Goal: Information Seeking & Learning: Learn about a topic

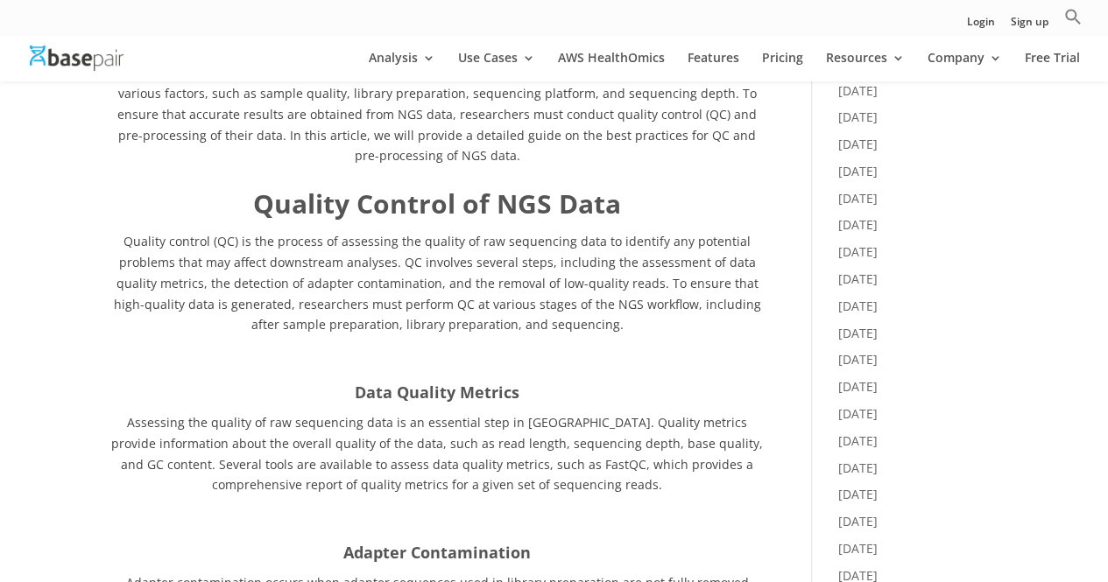
scroll to position [876, 0]
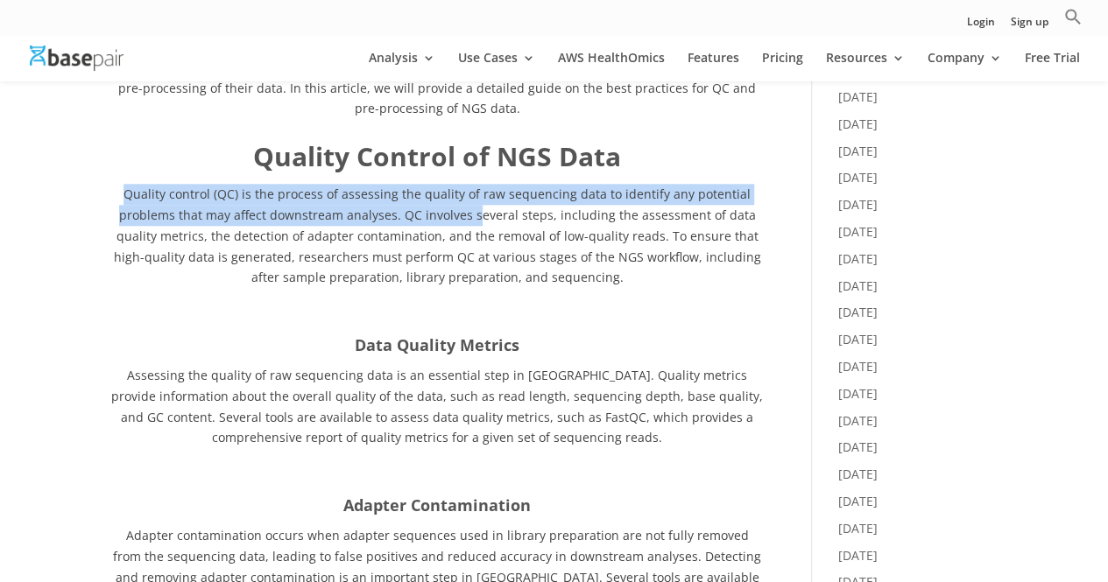
drag, startPoint x: 133, startPoint y: 192, endPoint x: 485, endPoint y: 212, distance: 352.6
click at [485, 212] on p "Quality control (QC) is the process of assessing the quality of raw sequencing …" at bounding box center [437, 242] width 652 height 116
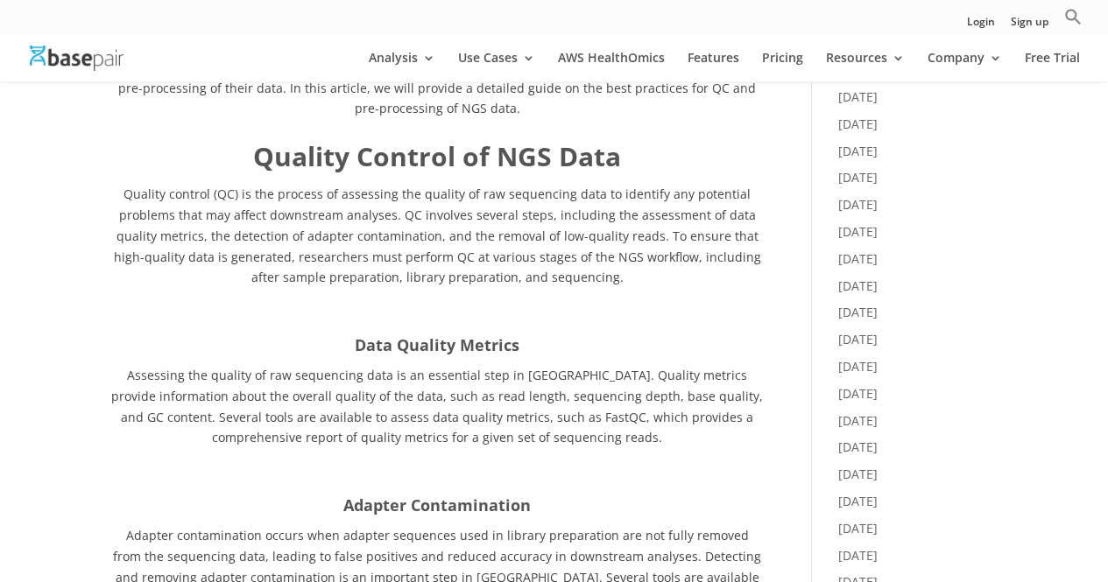
click at [629, 299] on p "Quality control (QC) is the process of assessing the quality of raw sequencing …" at bounding box center [437, 242] width 652 height 116
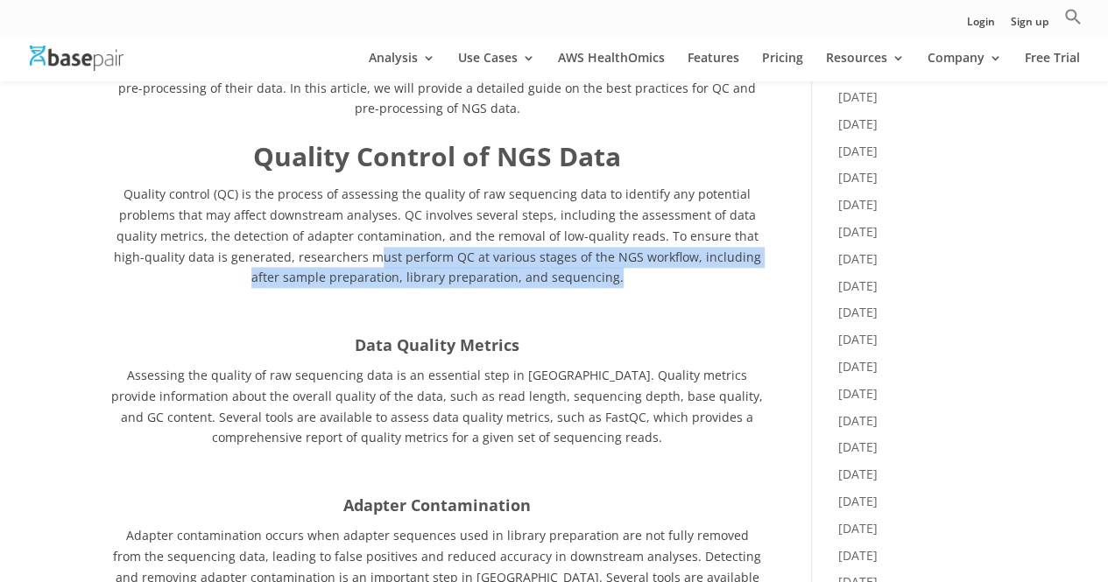
drag, startPoint x: 384, startPoint y: 253, endPoint x: 657, endPoint y: 278, distance: 274.3
click at [657, 278] on p "Quality control (QC) is the process of assessing the quality of raw sequencing …" at bounding box center [437, 242] width 652 height 116
click at [657, 279] on p "Quality control (QC) is the process of assessing the quality of raw sequencing …" at bounding box center [437, 242] width 652 height 116
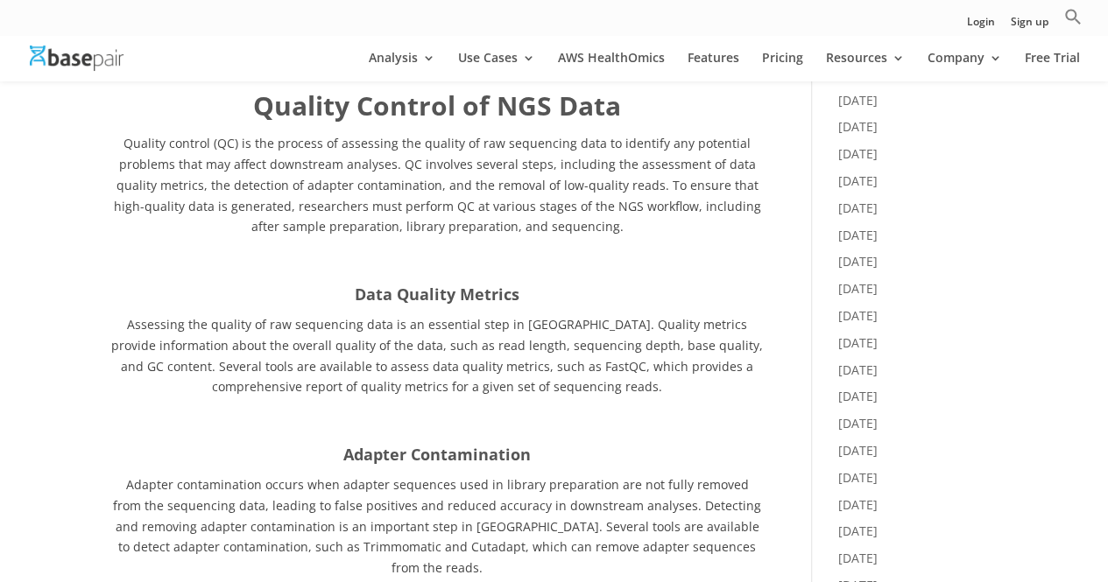
scroll to position [963, 0]
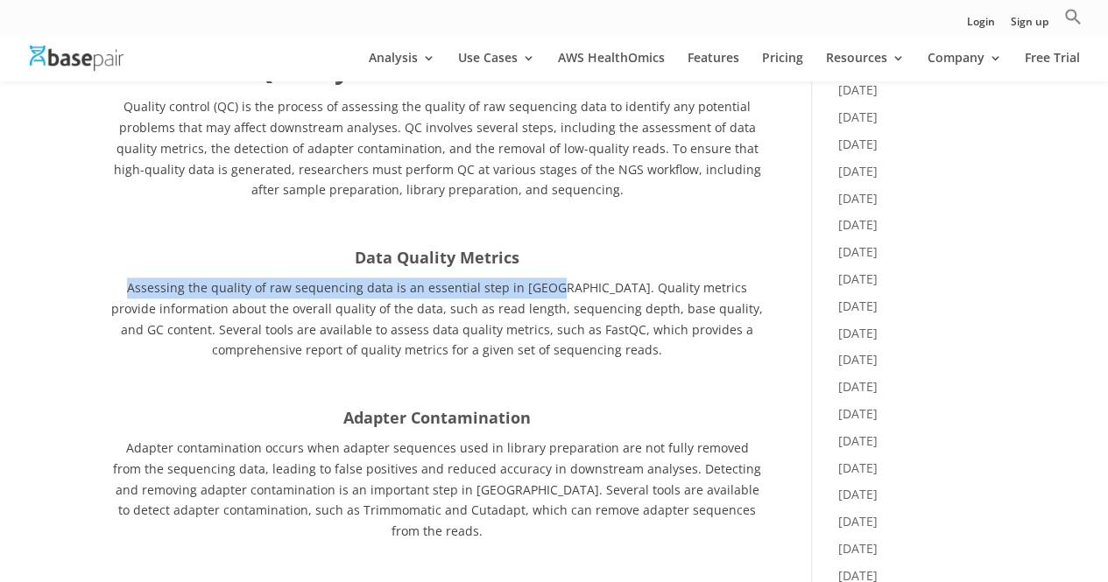
drag, startPoint x: 93, startPoint y: 291, endPoint x: 532, endPoint y: 285, distance: 439.6
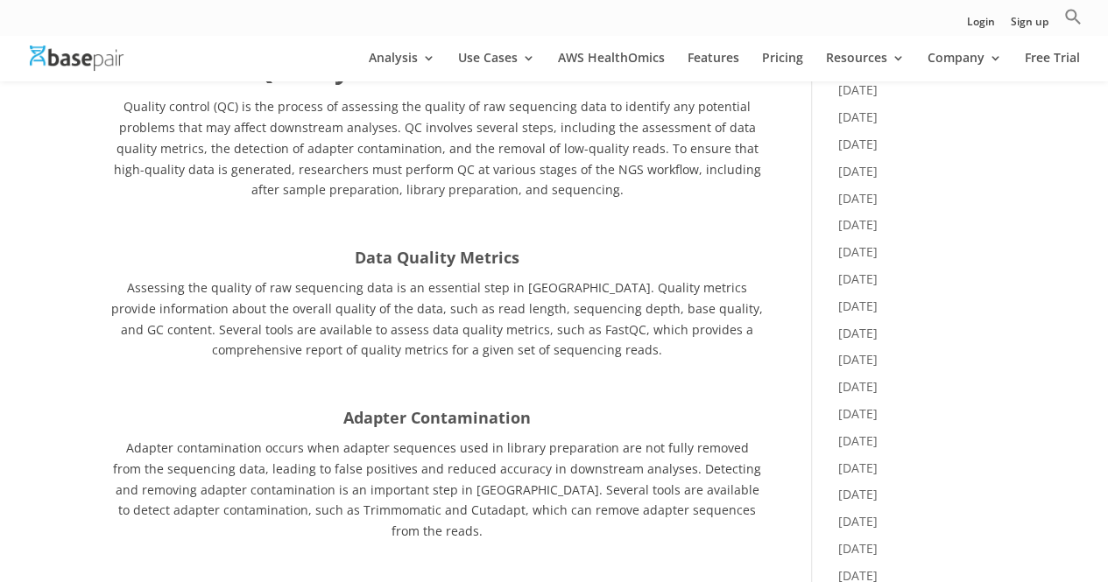
click at [529, 341] on p "Assessing the quality of raw sequencing data is an essential step in [GEOGRAPHI…" at bounding box center [437, 325] width 652 height 95
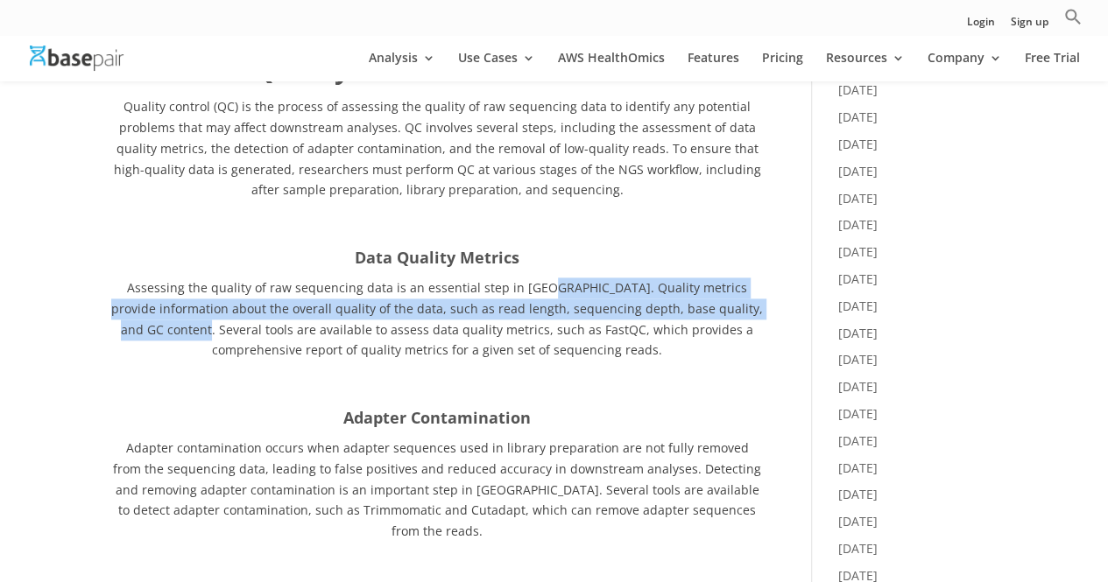
drag, startPoint x: 524, startPoint y: 285, endPoint x: 755, endPoint y: 303, distance: 231.8
click at [755, 303] on span "Assessing the quality of raw sequencing data is an essential step in [GEOGRAPHI…" at bounding box center [436, 318] width 651 height 79
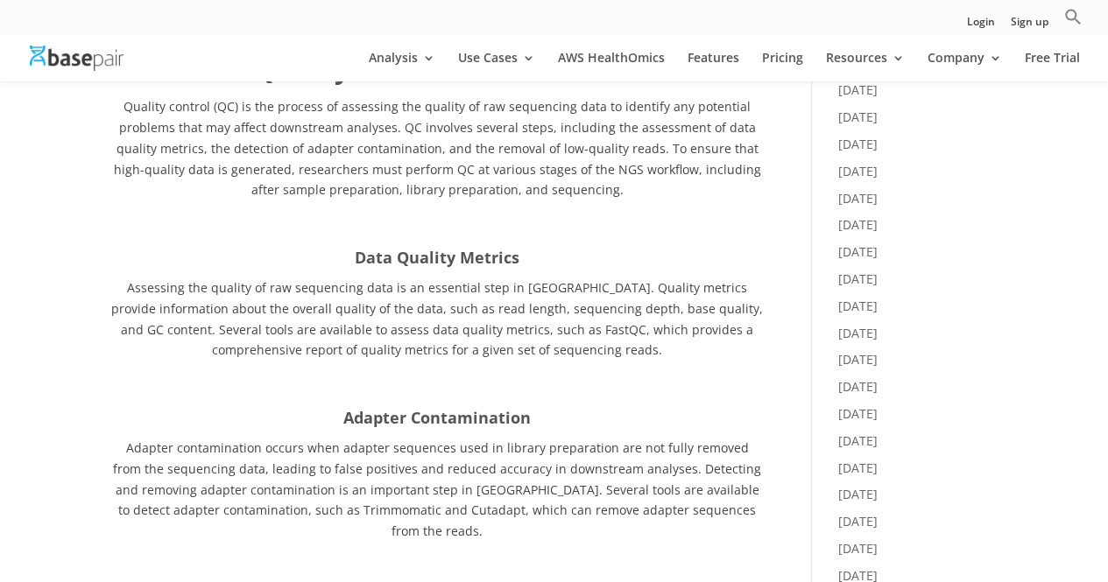
click at [439, 323] on span "Assessing the quality of raw sequencing data is an essential step in [GEOGRAPHI…" at bounding box center [436, 318] width 651 height 79
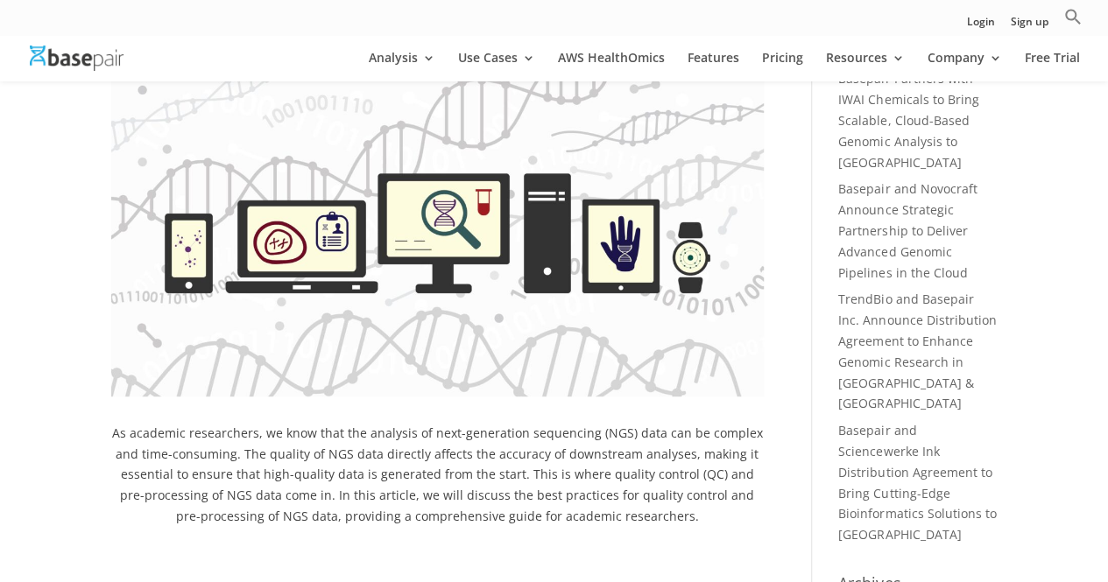
scroll to position [0, 0]
